Goal: Task Accomplishment & Management: Use online tool/utility

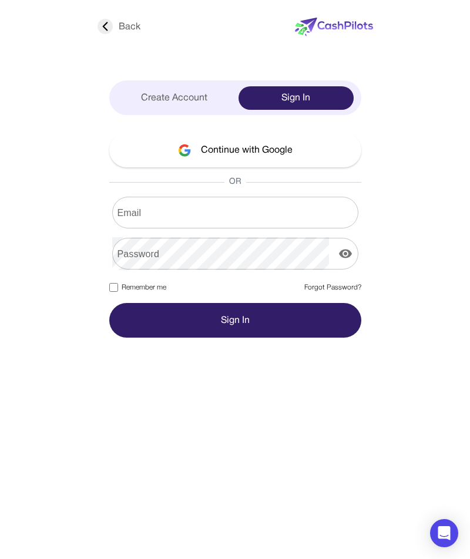
click at [254, 152] on button "Continue with Google" at bounding box center [235, 150] width 252 height 35
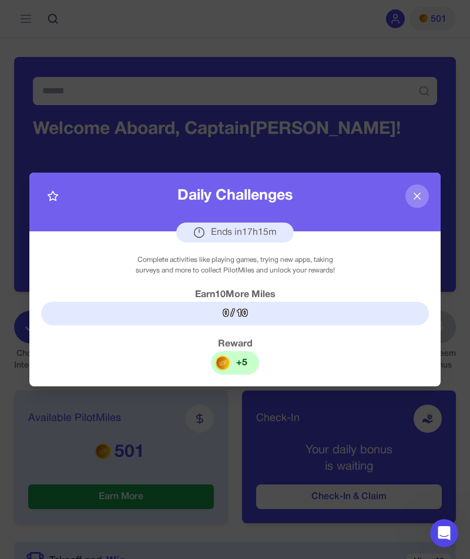
click at [238, 355] on div "+ 5" at bounding box center [235, 362] width 48 height 23
click at [245, 351] on div "+ 5" at bounding box center [235, 362] width 48 height 23
click at [243, 361] on div "+ 5" at bounding box center [241, 363] width 11 height 14
click at [422, 190] on button at bounding box center [416, 195] width 23 height 23
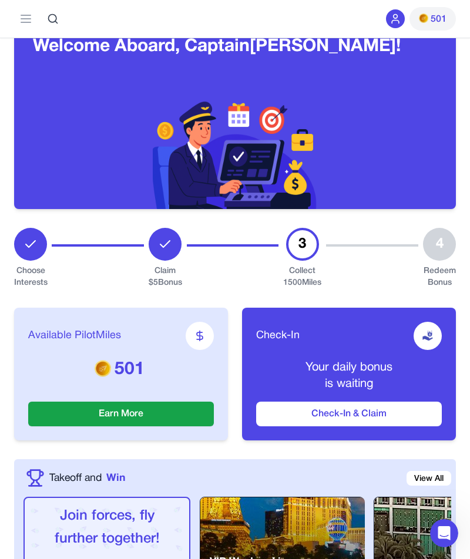
scroll to position [83, 0]
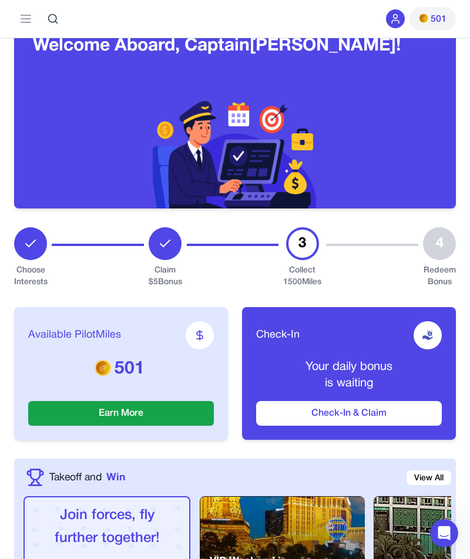
click at [358, 398] on div "Check-In Your daily bonus is waiting Check-In & Claim" at bounding box center [349, 373] width 214 height 133
click at [358, 404] on button "Check-In & Claim" at bounding box center [349, 413] width 186 height 25
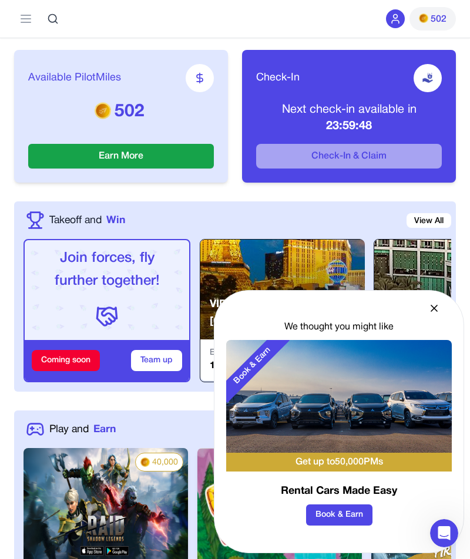
scroll to position [341, 0]
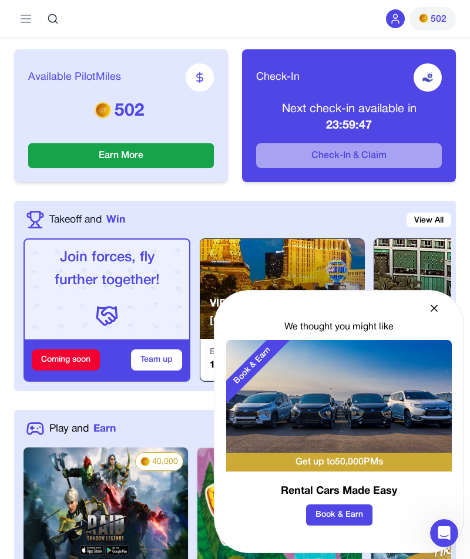
click at [171, 146] on button "Earn More" at bounding box center [121, 155] width 186 height 25
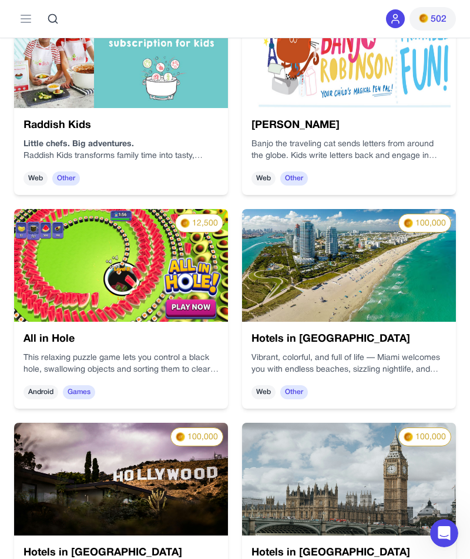
scroll to position [2130, 0]
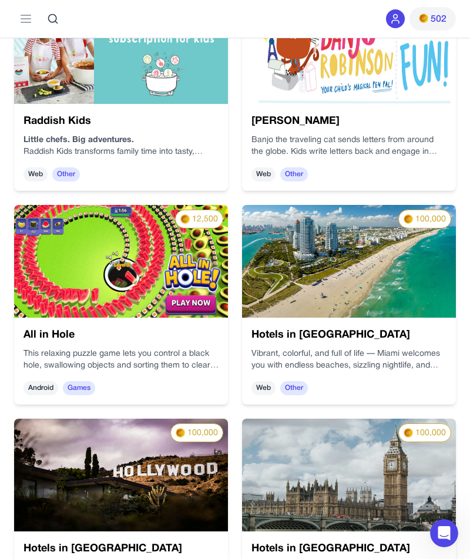
click at [184, 293] on img at bounding box center [121, 261] width 214 height 113
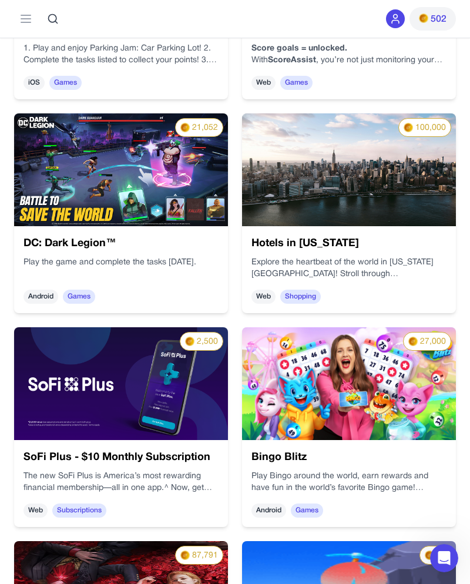
scroll to position [6072, 0]
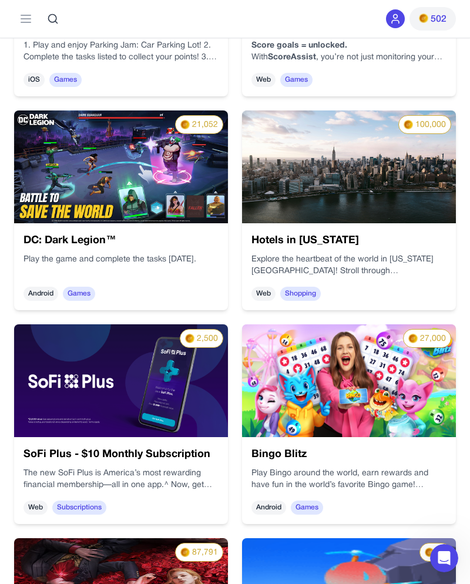
click at [361, 434] on img at bounding box center [349, 380] width 214 height 113
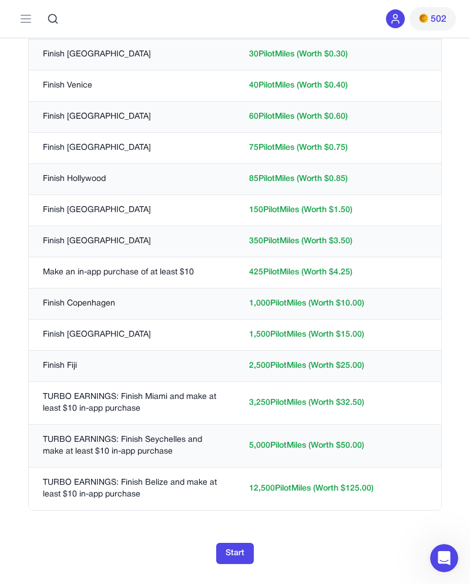
scroll to position [670, 0]
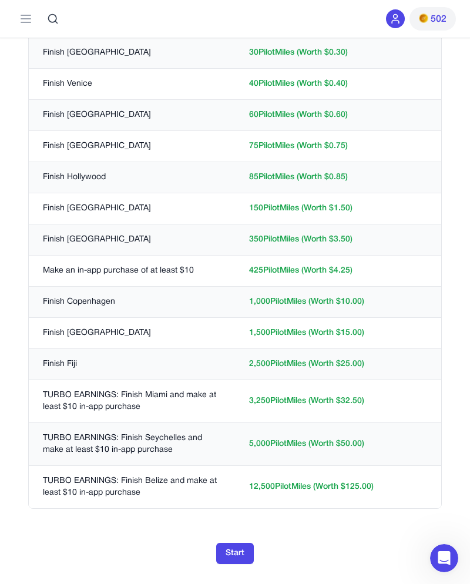
click at [235, 559] on button "Start" at bounding box center [235, 553] width 38 height 21
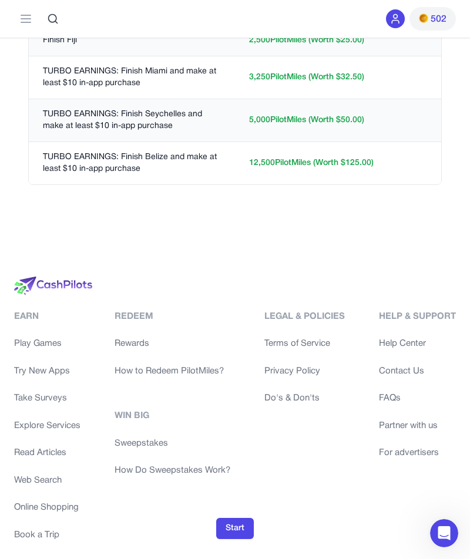
scroll to position [989, 0]
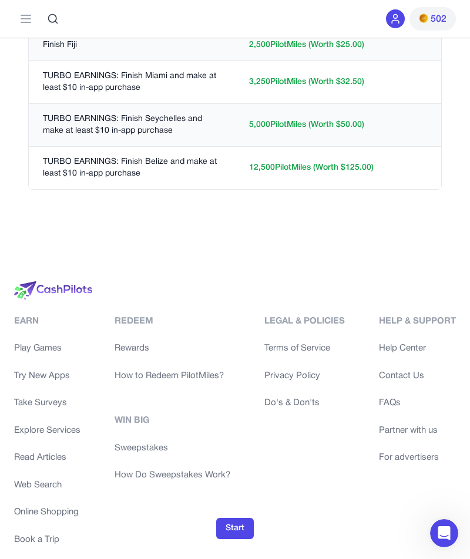
click at [234, 539] on button "Start" at bounding box center [235, 528] width 38 height 21
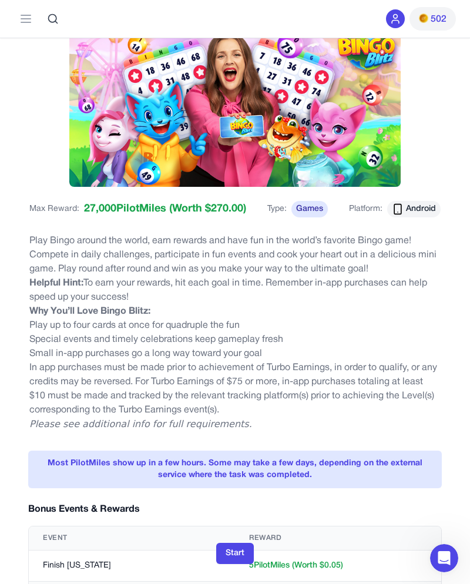
scroll to position [0, 0]
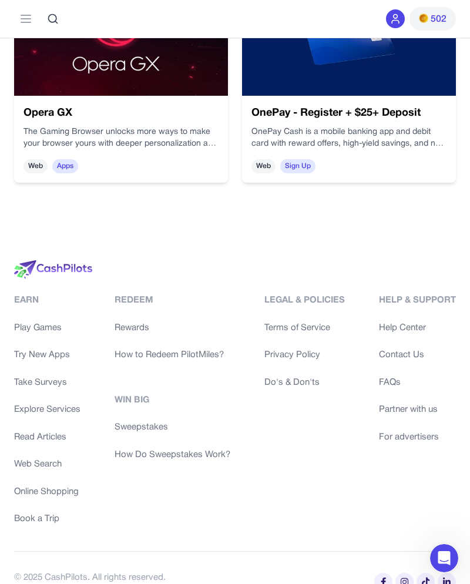
scroll to position [7268, 0]
click at [136, 318] on div "Redeem Rewards How to Redeem PilotMiles? Win Big Sweepstakes How Do Sweepstakes…" at bounding box center [173, 377] width 116 height 167
click at [140, 330] on link "Rewards" at bounding box center [173, 329] width 116 height 14
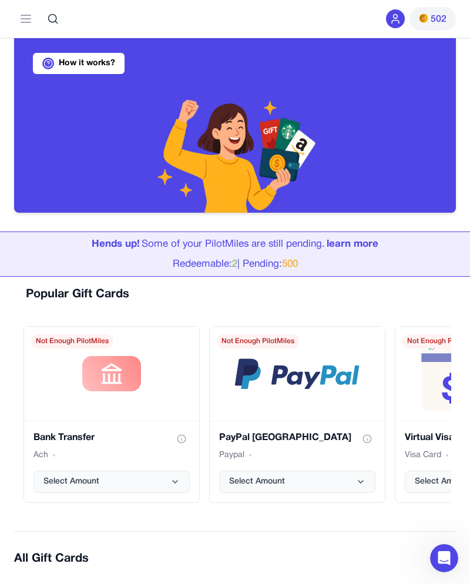
scroll to position [80, 0]
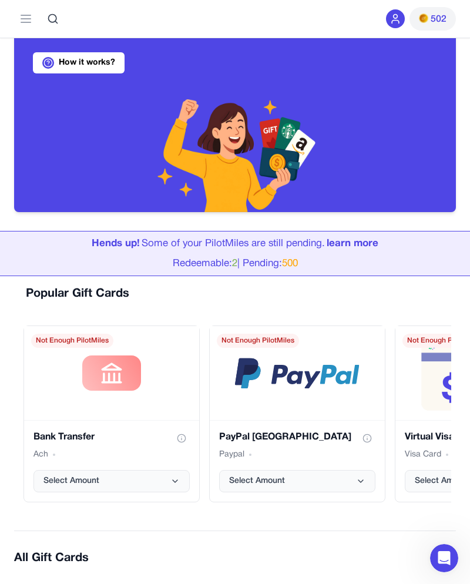
click at [29, 14] on icon at bounding box center [26, 19] width 14 height 14
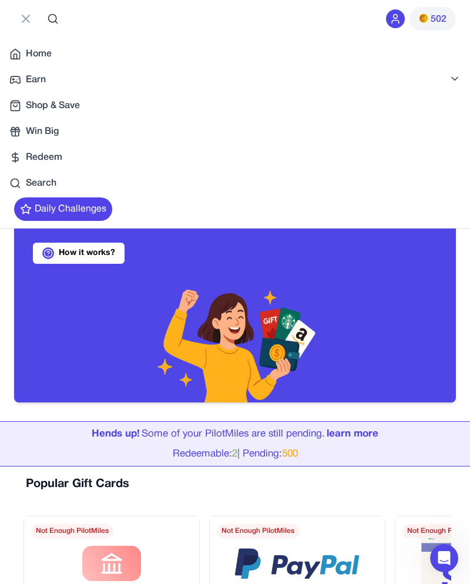
click at [83, 209] on button "Daily Challenges" at bounding box center [63, 208] width 98 height 23
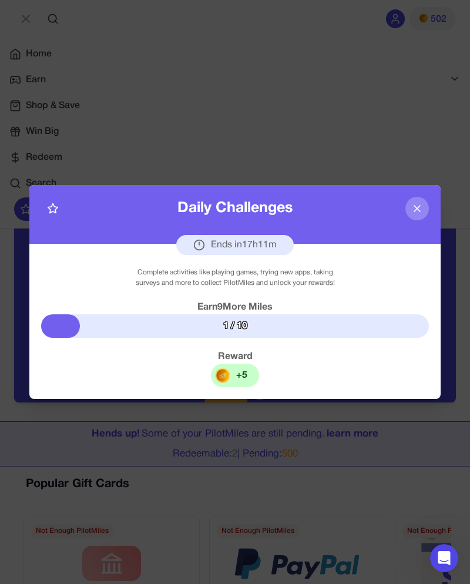
click at [408, 213] on button at bounding box center [416, 208] width 23 height 23
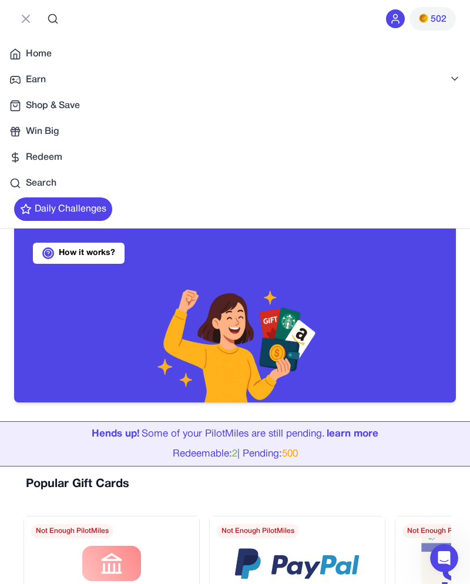
click at [397, 23] on icon at bounding box center [395, 19] width 12 height 12
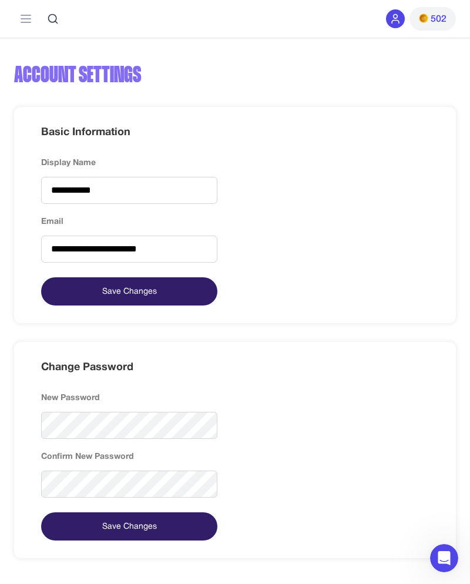
click at [436, 14] on span "502" at bounding box center [439, 19] width 16 height 14
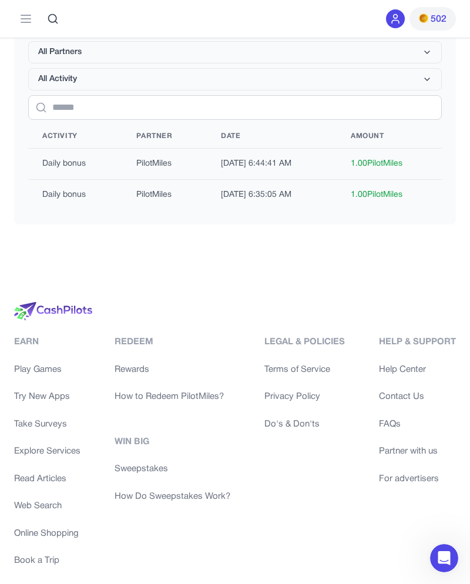
scroll to position [491, 0]
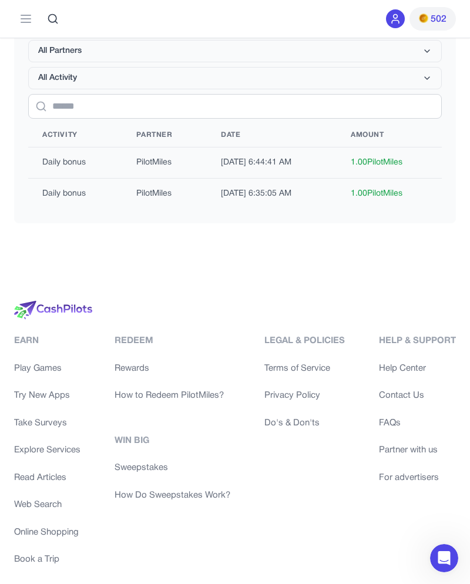
click at [47, 365] on link "Play Games" at bounding box center [47, 369] width 66 height 14
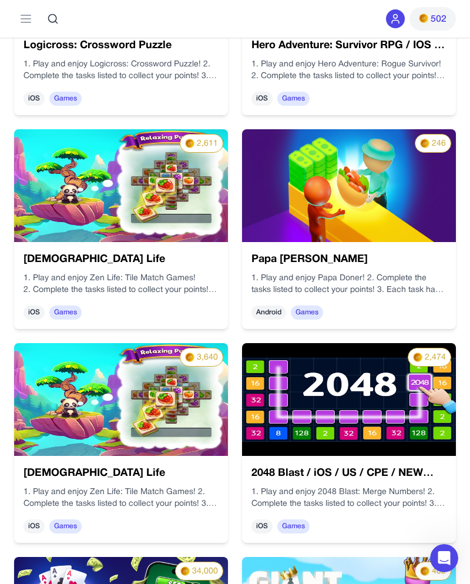
scroll to position [2207, 0]
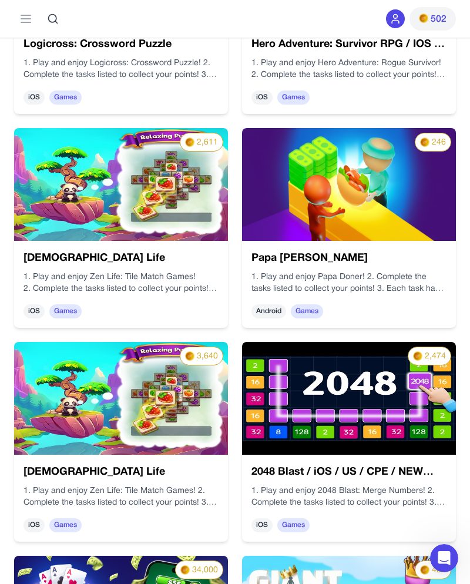
click at [178, 495] on p "1. Play and enjoy Zen Life: Tile Match Games! 2. Complete the tasks listed to c…" at bounding box center [120, 496] width 195 height 23
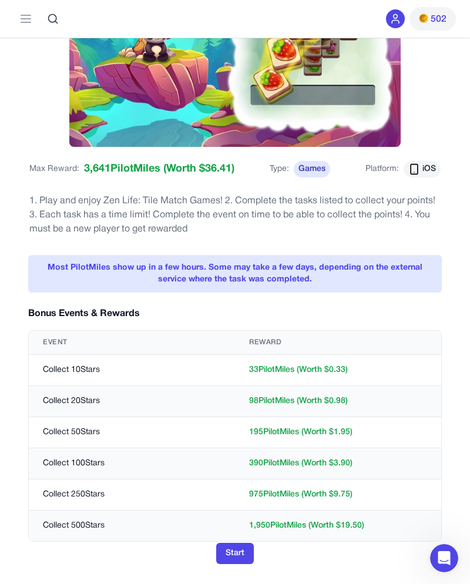
scroll to position [188, 0]
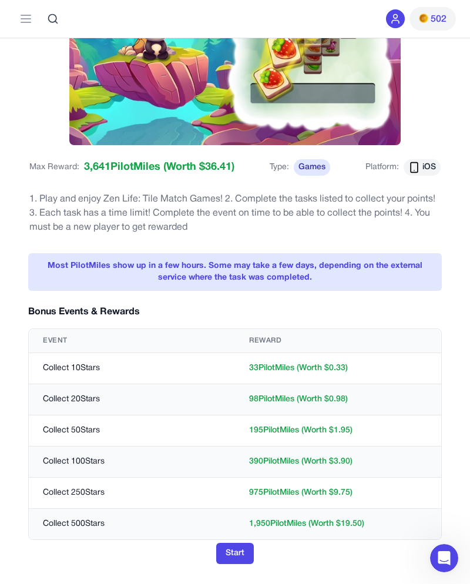
click at [238, 559] on button "Start" at bounding box center [235, 553] width 38 height 21
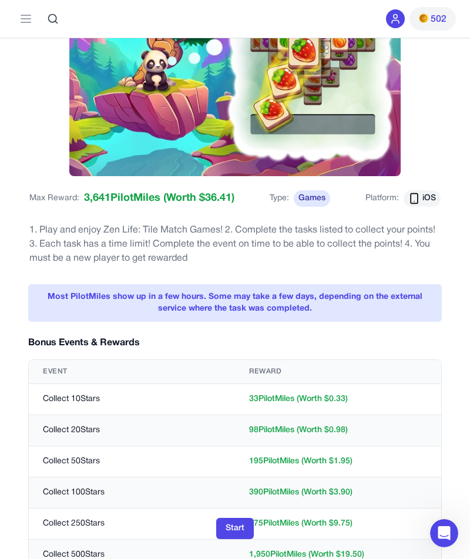
scroll to position [156, 0]
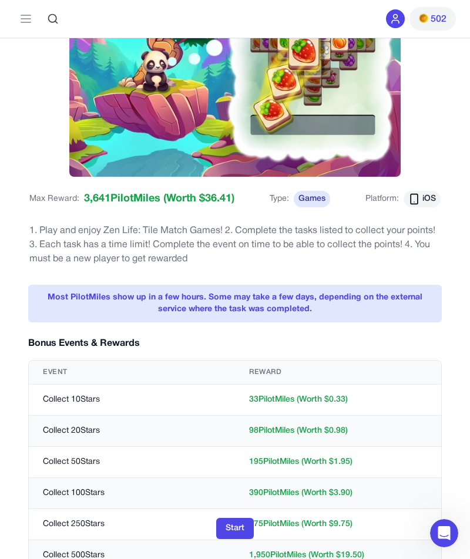
click at [425, 197] on span "iOS" at bounding box center [429, 199] width 14 height 12
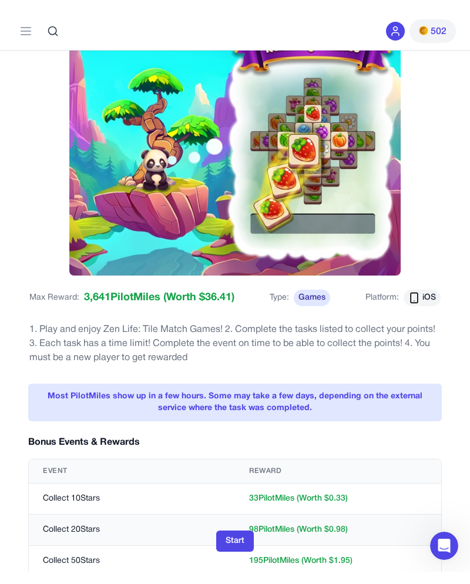
scroll to position [0, 0]
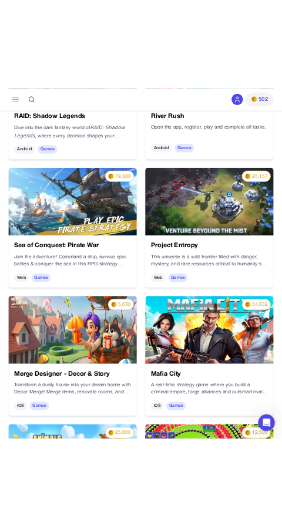
scroll to position [1060, 0]
